Goal: Information Seeking & Learning: Check status

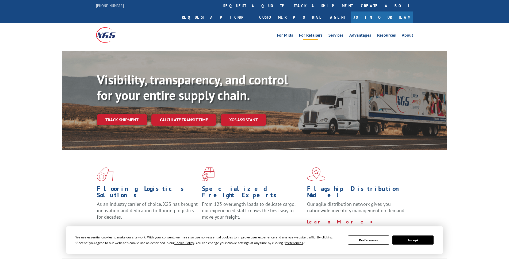
click at [313, 33] on link "For Retailers" at bounding box center [311, 36] width 24 height 6
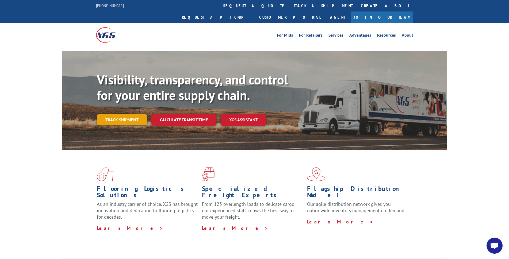
click at [124, 114] on link "Track shipment" at bounding box center [122, 119] width 50 height 11
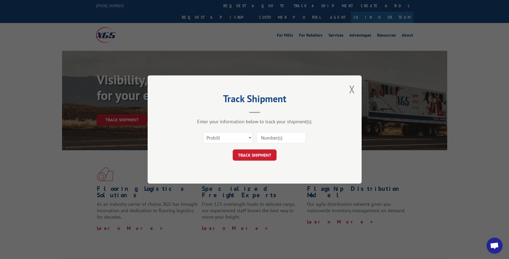
click at [275, 135] on input at bounding box center [280, 137] width 49 height 11
paste input "17501754"
type input "17501754"
click at [258, 155] on button "TRACK SHIPMENT" at bounding box center [255, 154] width 44 height 11
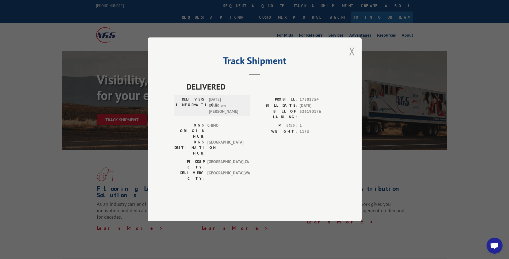
click at [353, 58] on button "Close modal" at bounding box center [352, 51] width 6 height 14
